Goal: Navigation & Orientation: Find specific page/section

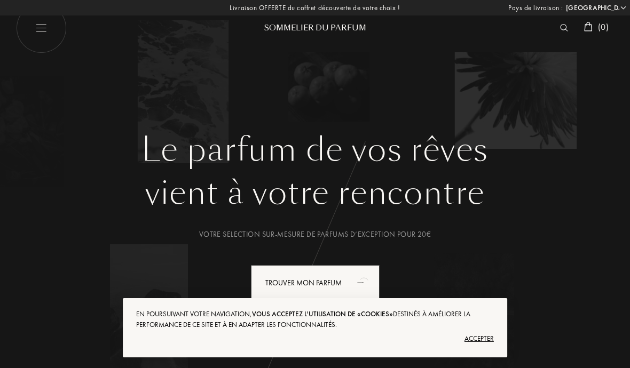
select select "FR"
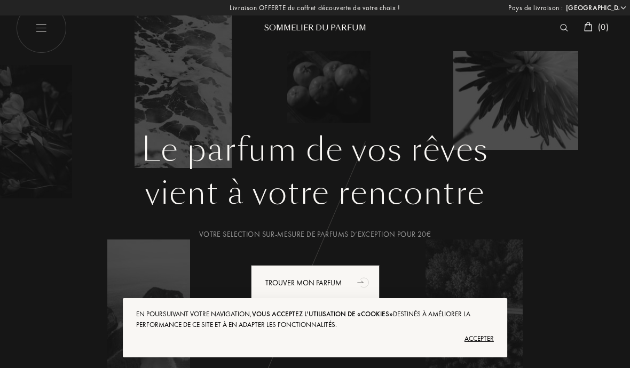
click at [471, 337] on div "Accepter" at bounding box center [315, 338] width 358 height 17
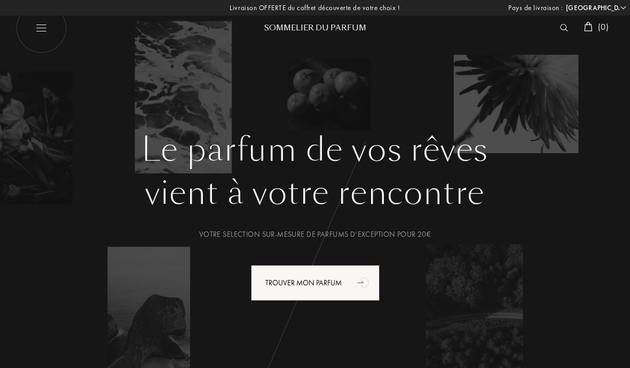
click at [43, 31] on img at bounding box center [41, 28] width 51 height 51
select select "FR"
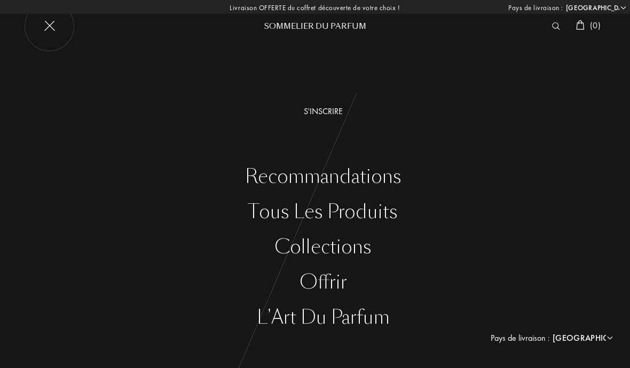
click at [297, 247] on div "Collections" at bounding box center [323, 247] width 614 height 22
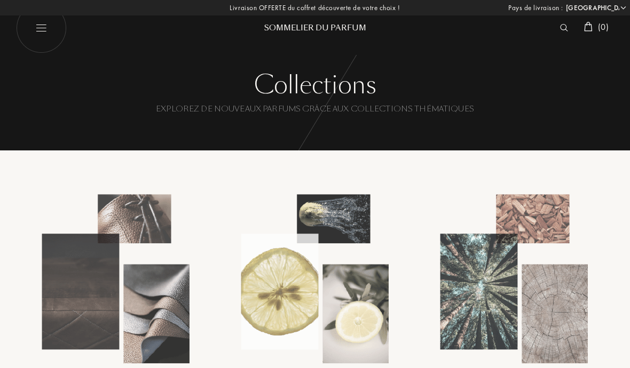
select select "FR"
click at [42, 31] on img at bounding box center [41, 28] width 51 height 51
select select "FR"
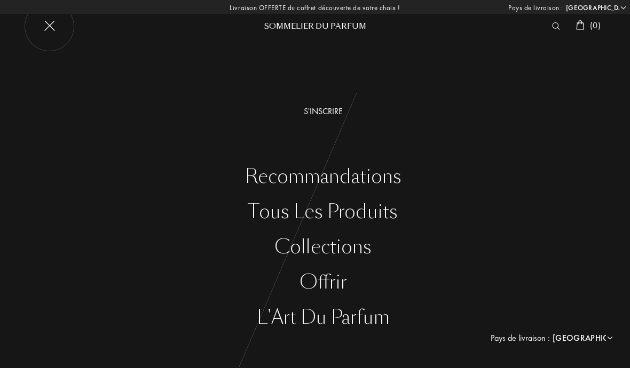
click at [307, 216] on div "Tous les produits" at bounding box center [323, 212] width 614 height 22
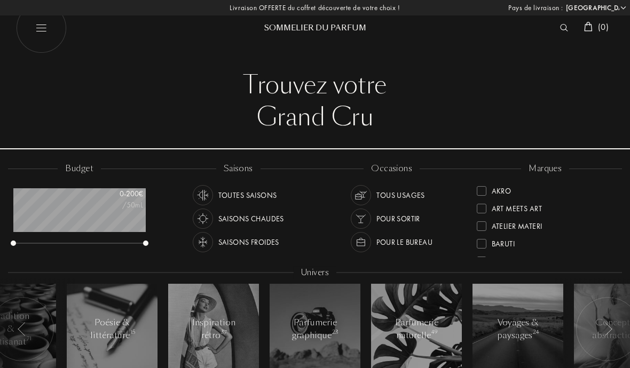
select select "FR"
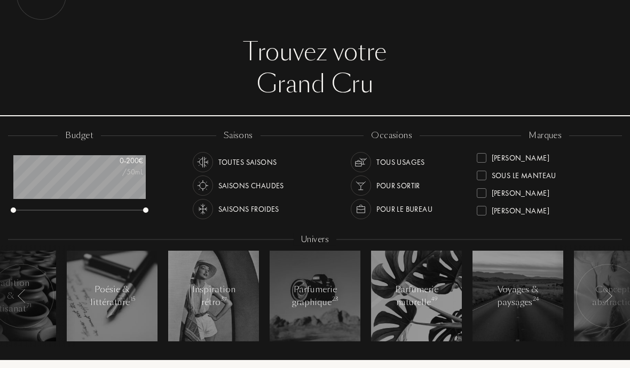
scroll to position [383, 0]
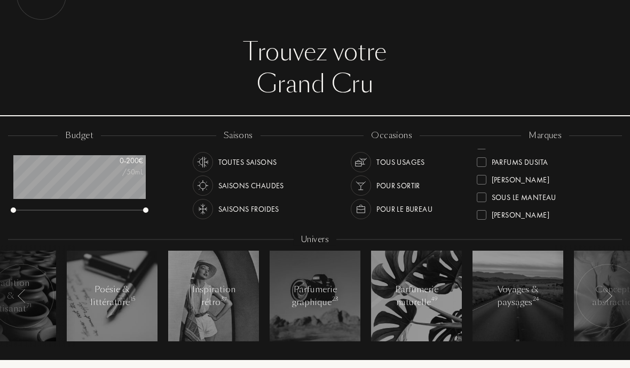
click at [512, 176] on div "[PERSON_NAME]" at bounding box center [521, 178] width 58 height 14
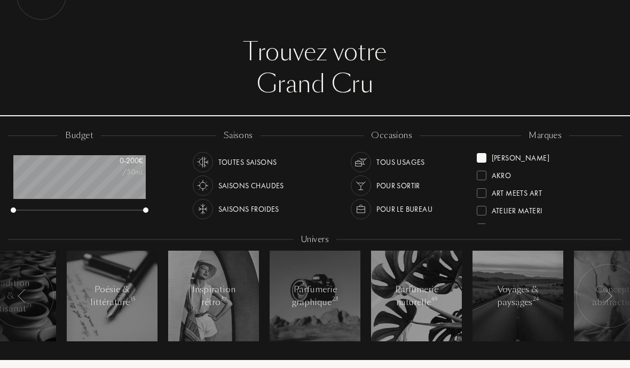
scroll to position [0, 0]
